Goal: Information Seeking & Learning: Learn about a topic

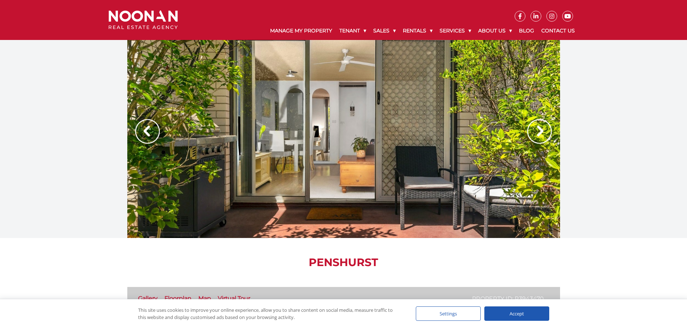
drag, startPoint x: 530, startPoint y: 130, endPoint x: 494, endPoint y: 153, distance: 42.7
click at [530, 130] on img at bounding box center [539, 131] width 25 height 25
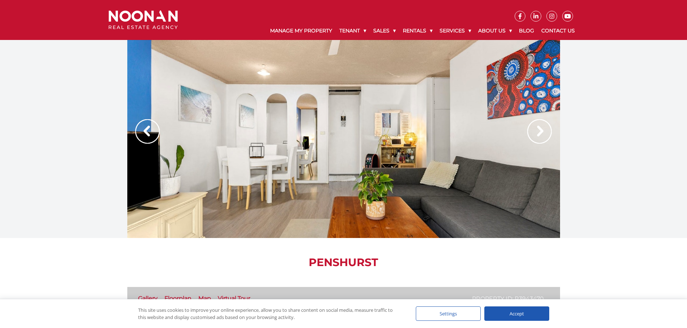
click at [531, 138] on img at bounding box center [539, 131] width 25 height 25
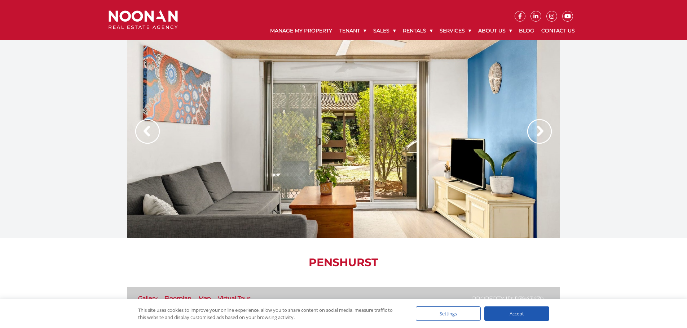
click at [535, 134] on img at bounding box center [539, 131] width 25 height 25
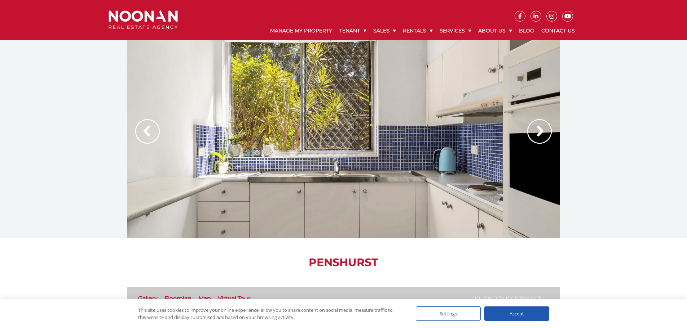
click at [535, 134] on img at bounding box center [539, 131] width 25 height 25
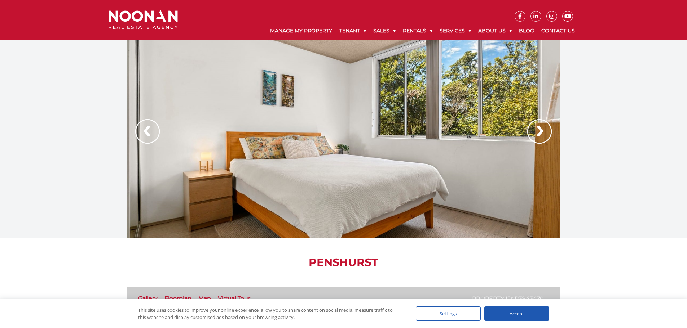
click at [535, 134] on img at bounding box center [539, 131] width 25 height 25
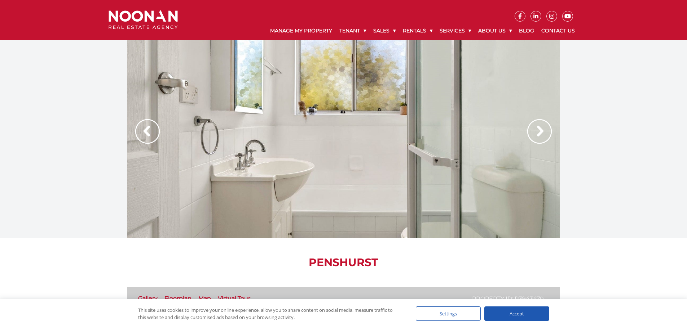
click at [535, 133] on img at bounding box center [539, 131] width 25 height 25
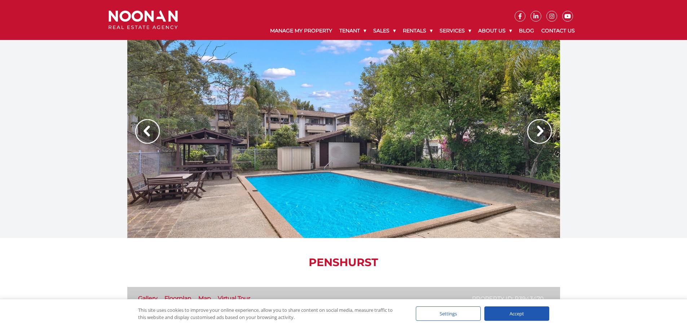
click at [535, 133] on img at bounding box center [539, 131] width 25 height 25
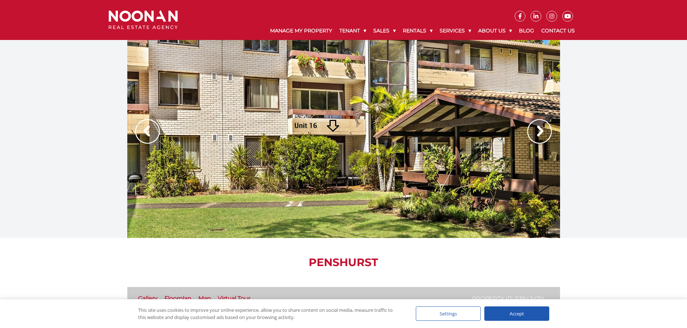
click at [535, 133] on img at bounding box center [539, 131] width 25 height 25
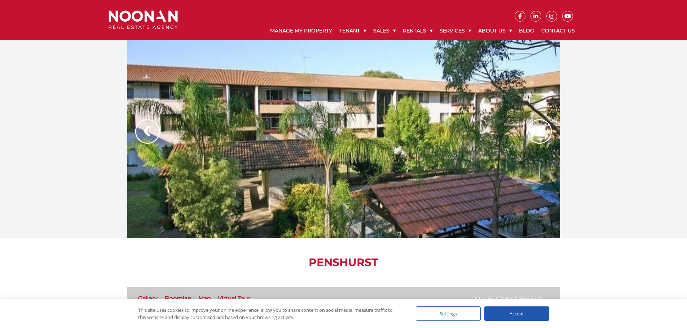
click at [535, 132] on img at bounding box center [539, 131] width 25 height 25
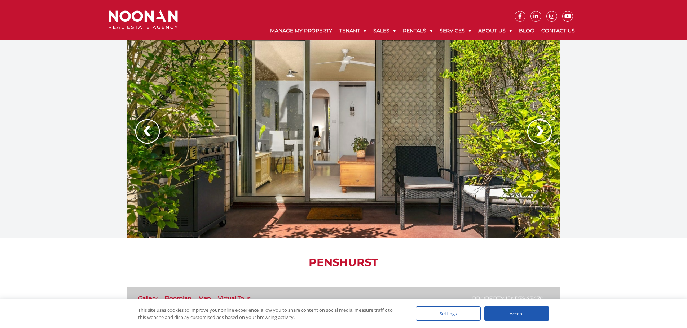
click at [535, 132] on img at bounding box center [539, 131] width 25 height 25
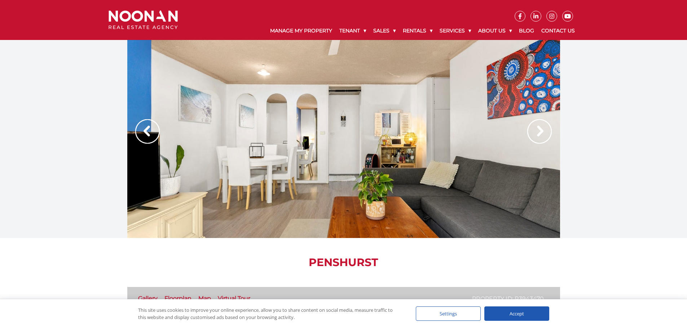
click at [535, 132] on img at bounding box center [539, 131] width 25 height 25
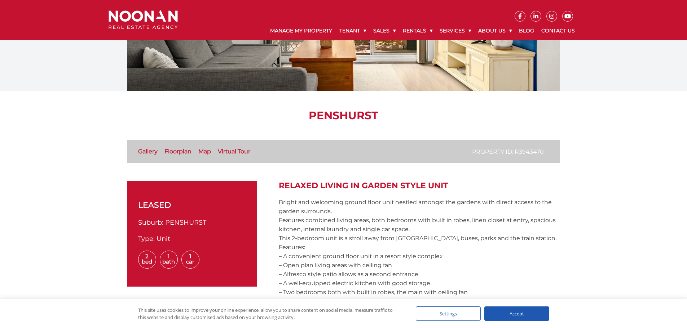
scroll to position [180, 0]
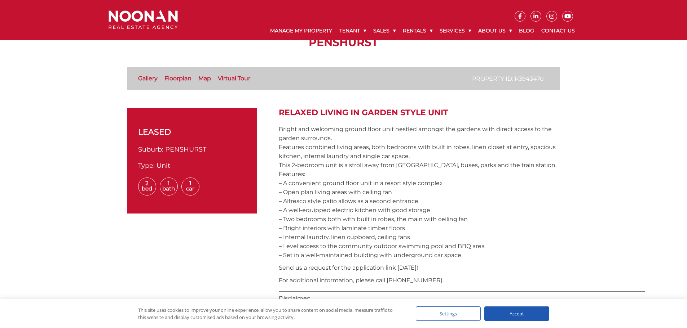
click at [175, 76] on link "Floorplan" at bounding box center [177, 78] width 27 height 7
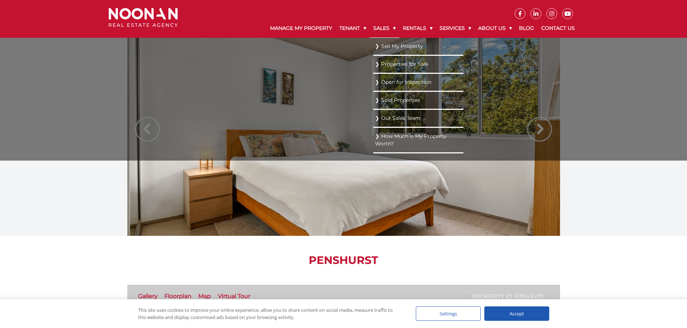
scroll to position [0, 0]
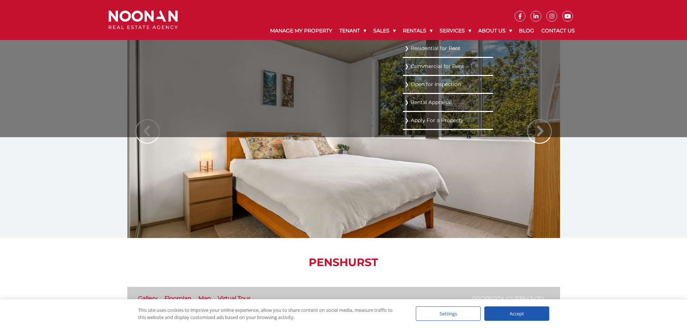
click at [406, 48] on link "Residential for Rent" at bounding box center [448, 49] width 87 height 10
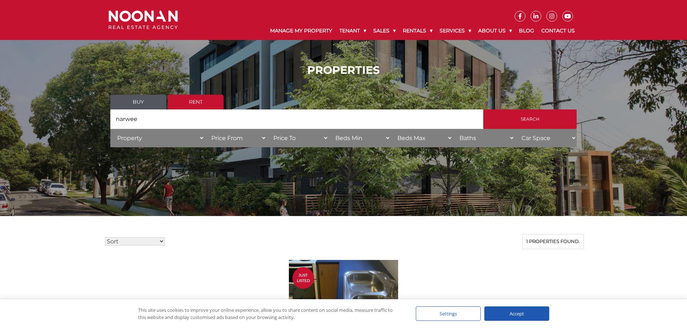
drag, startPoint x: 165, startPoint y: 121, endPoint x: 99, endPoint y: 124, distance: 66.4
click at [99, 125] on div "PROPERTIES Buy Rent Search Search by Address narwee House Category Property Hou…" at bounding box center [343, 108] width 687 height 110
type input "penshurst"
click at [539, 108] on ul "Buy Rent" at bounding box center [343, 102] width 466 height 15
click at [533, 115] on input "Search" at bounding box center [529, 119] width 93 height 19
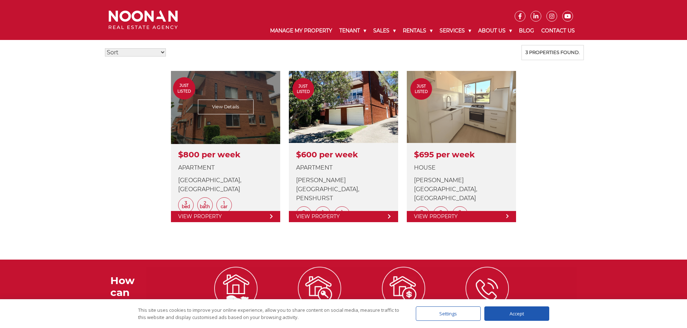
scroll to position [252, 0]
